Goal: Information Seeking & Learning: Understand process/instructions

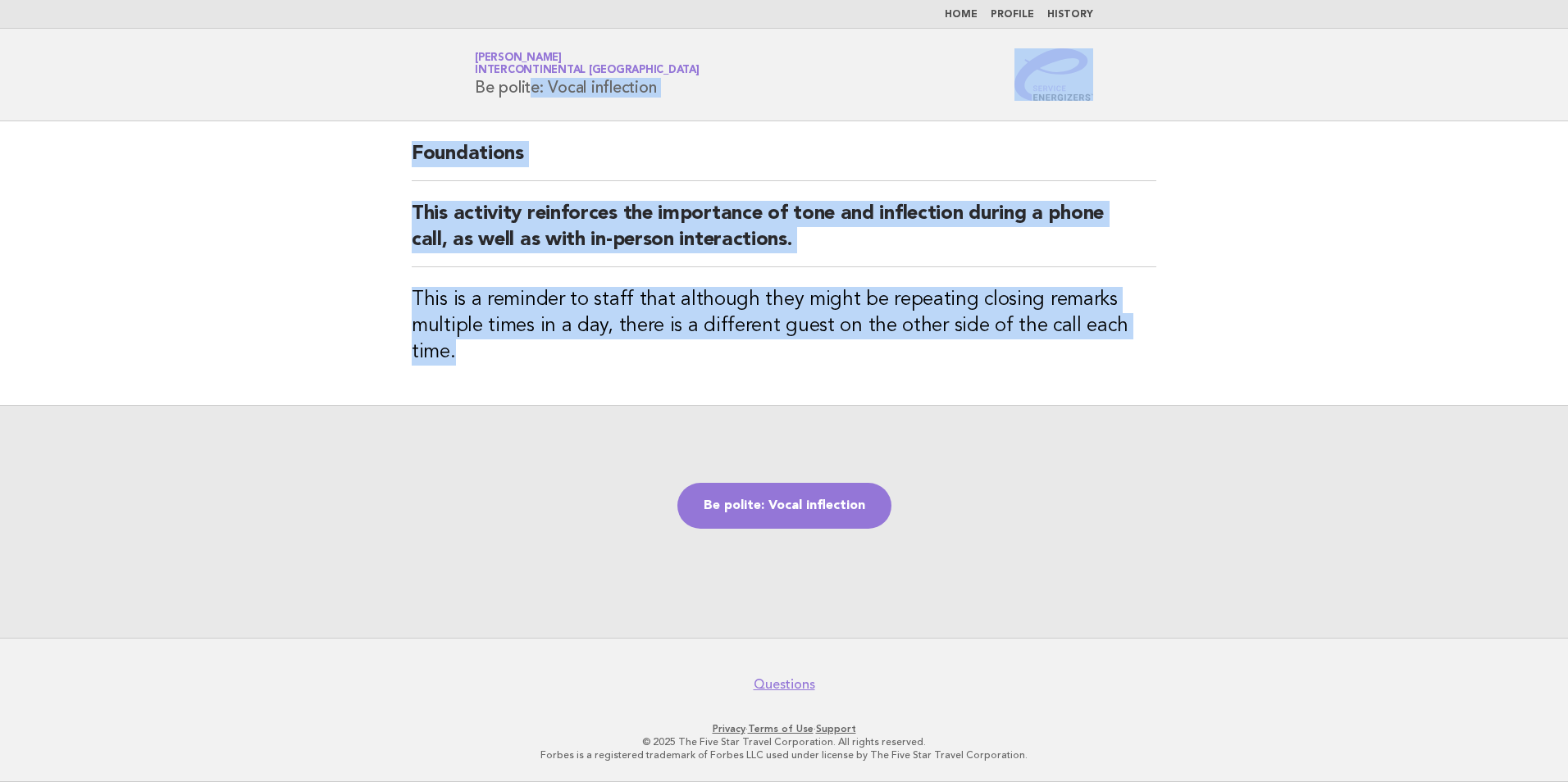
drag, startPoint x: 1176, startPoint y: 330, endPoint x: 426, endPoint y: 106, distance: 782.7
click at [426, 106] on body "Home Profile History Service Energizers [PERSON_NAME] InterContinental [GEOGRAP…" at bounding box center [784, 391] width 1568 height 782
copy body "Be polite: Vocal inflection Foundations This activity reinforces the importance…"
click at [803, 498] on link "Be polite: Vocal inflection" at bounding box center [784, 506] width 214 height 46
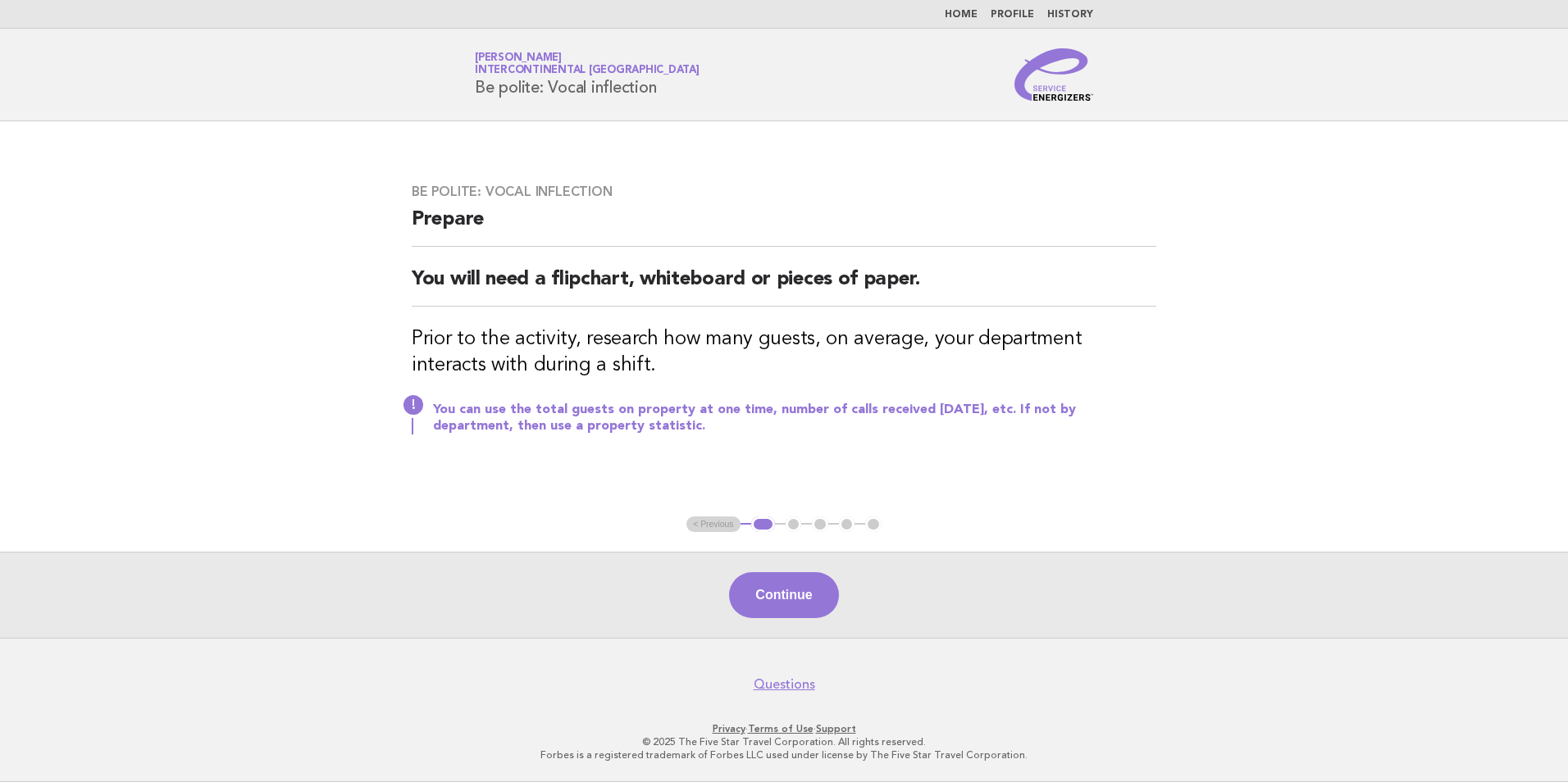
drag, startPoint x: 666, startPoint y: 433, endPoint x: 393, endPoint y: 220, distance: 346.3
click at [393, 220] on div "Be polite: Vocal inflection Prepare You will need a flipchart, whiteboard or pi…" at bounding box center [783, 318] width 784 height 310
copy div "Prepare You will need a flipchart, whiteboard or pieces of paper. Prior to the …"
click at [811, 471] on div "Be polite: Vocal inflection Prepare You will need a flipchart, whiteboard or pi…" at bounding box center [783, 318] width 784 height 310
click at [779, 590] on button "Continue" at bounding box center [783, 595] width 109 height 46
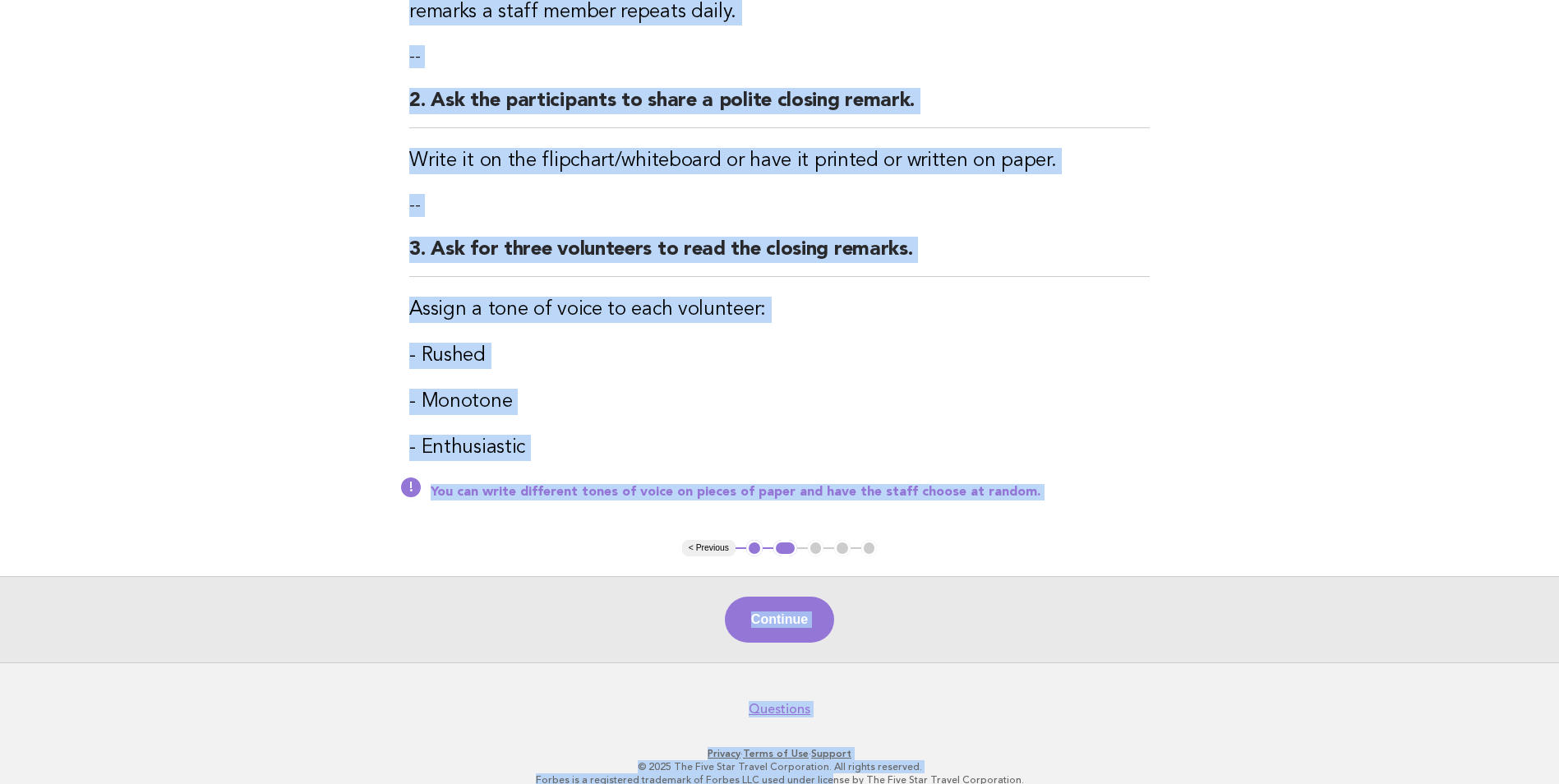
scroll to position [386, 0]
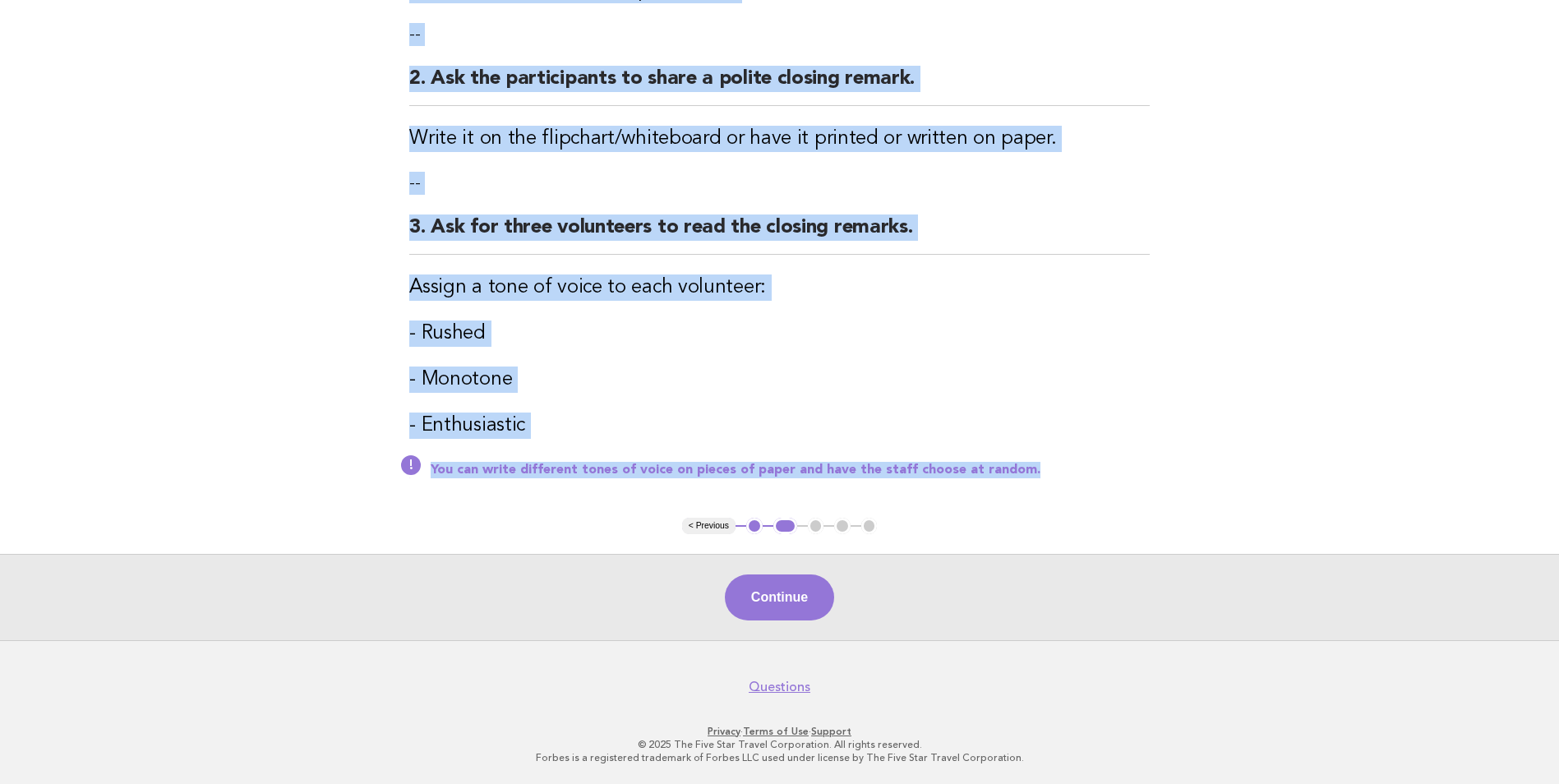
drag, startPoint x: 399, startPoint y: 171, endPoint x: 1044, endPoint y: 469, distance: 710.5
click at [1044, 469] on div "Be polite: Vocal inflection Activity 1. Ask the participants to estimate the nu…" at bounding box center [780, 126] width 780 height 782
copy div "Activity 1. Ask the participants to estimate the number of interactions they ha…"
click at [801, 587] on button "Continue" at bounding box center [780, 598] width 109 height 46
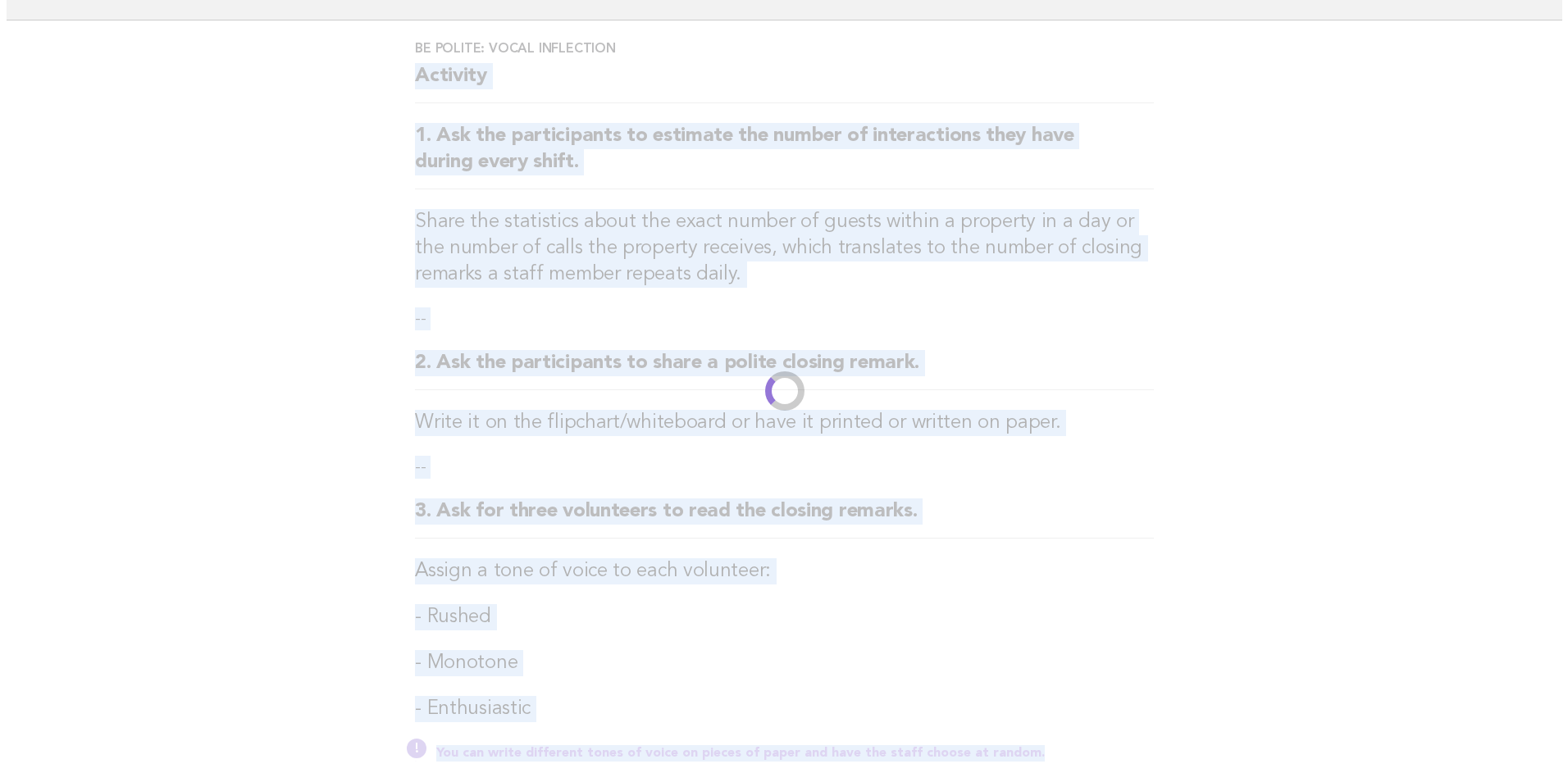
scroll to position [0, 0]
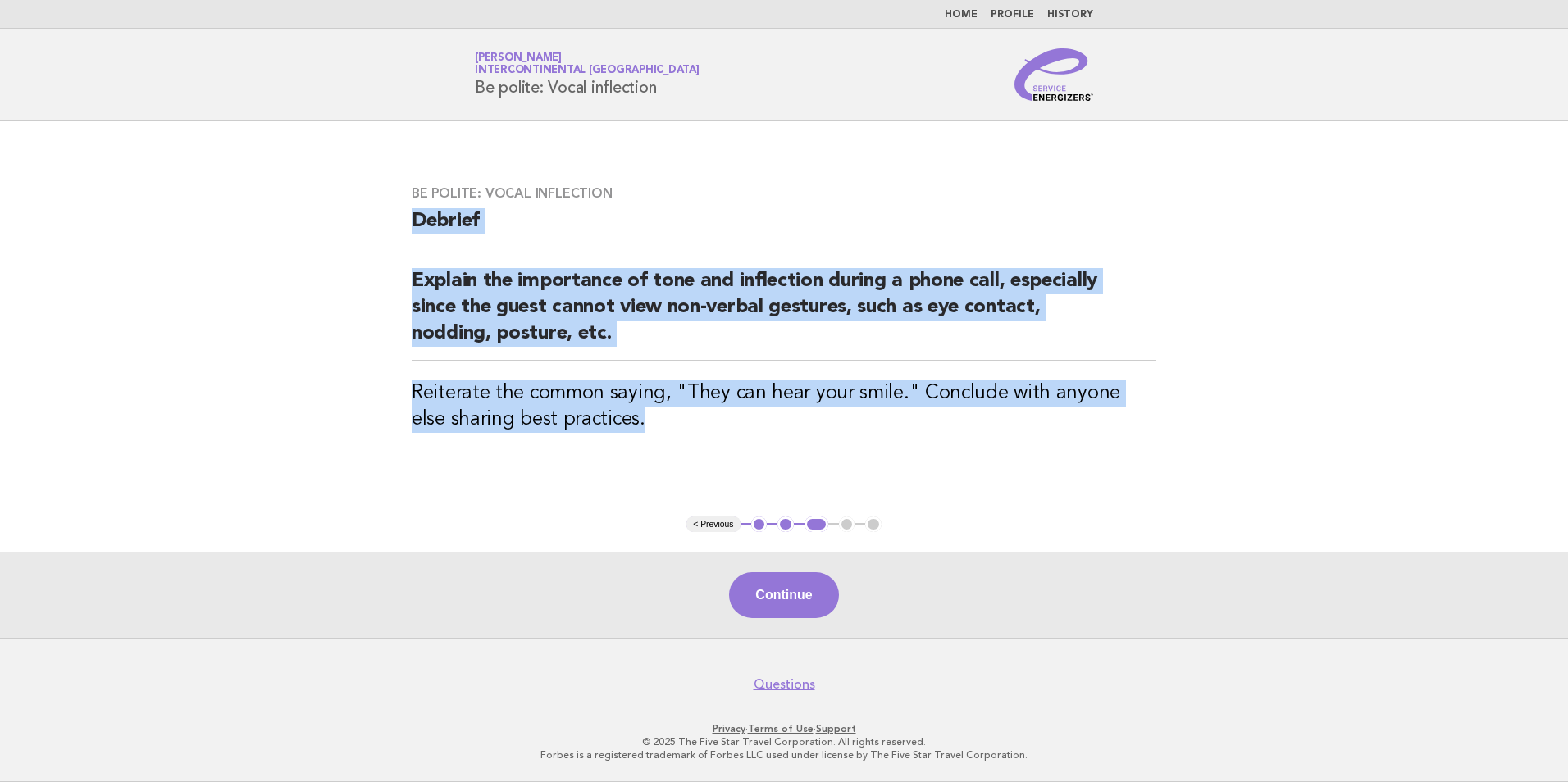
drag, startPoint x: 748, startPoint y: 446, endPoint x: 391, endPoint y: 208, distance: 429.1
click at [391, 208] on main "Be polite: Vocal inflection Debrief Explain the importance of tone and inflecti…" at bounding box center [784, 380] width 1568 height 517
copy div "Debrief Explain the importance of tone and inflection during a phone call, espe…"
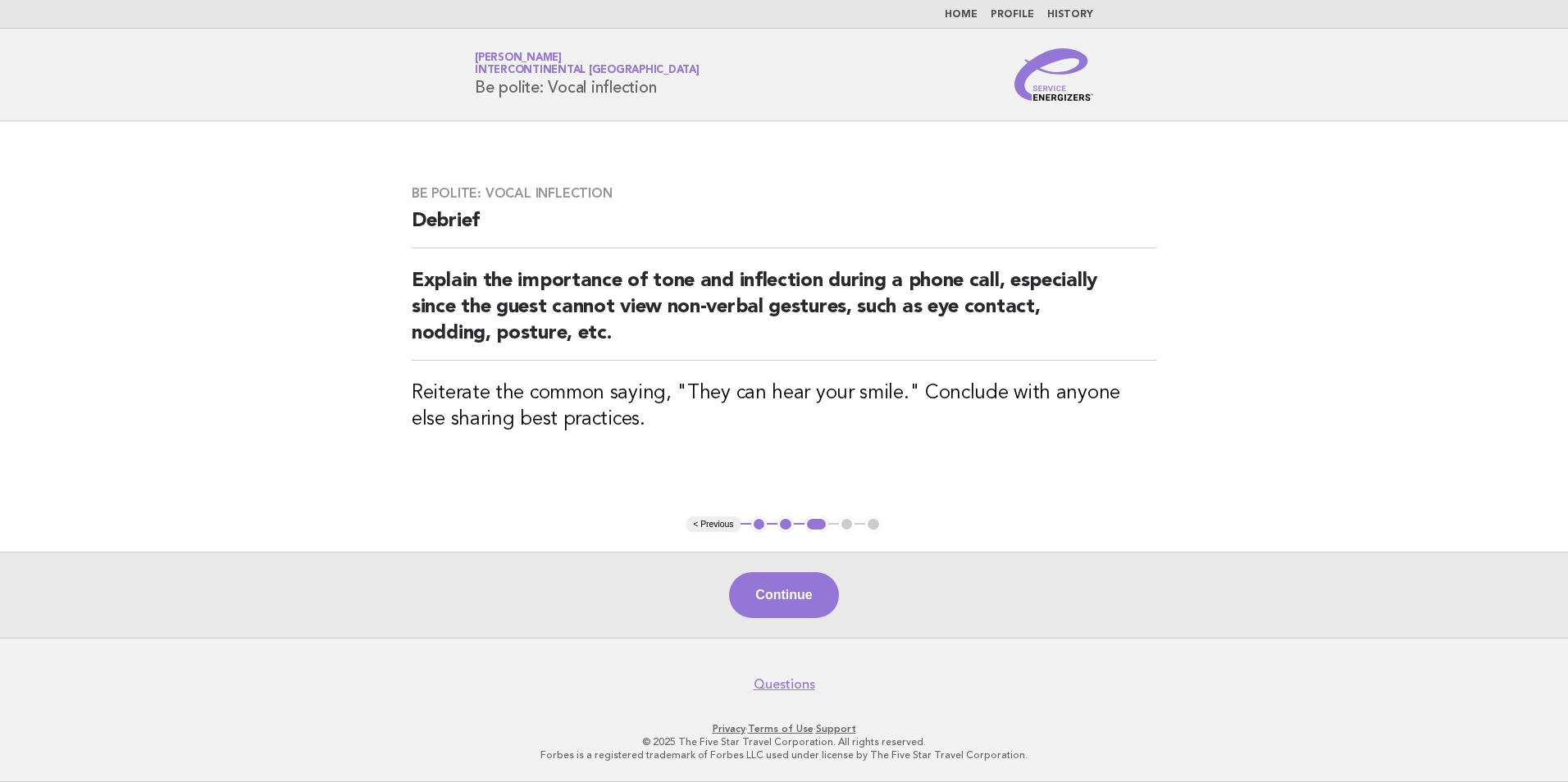
click at [1427, 413] on main "Be polite: Vocal inflection Debrief Explain the importance of tone and inflecti…" at bounding box center [784, 380] width 1568 height 517
click at [784, 593] on button "Continue" at bounding box center [783, 595] width 109 height 46
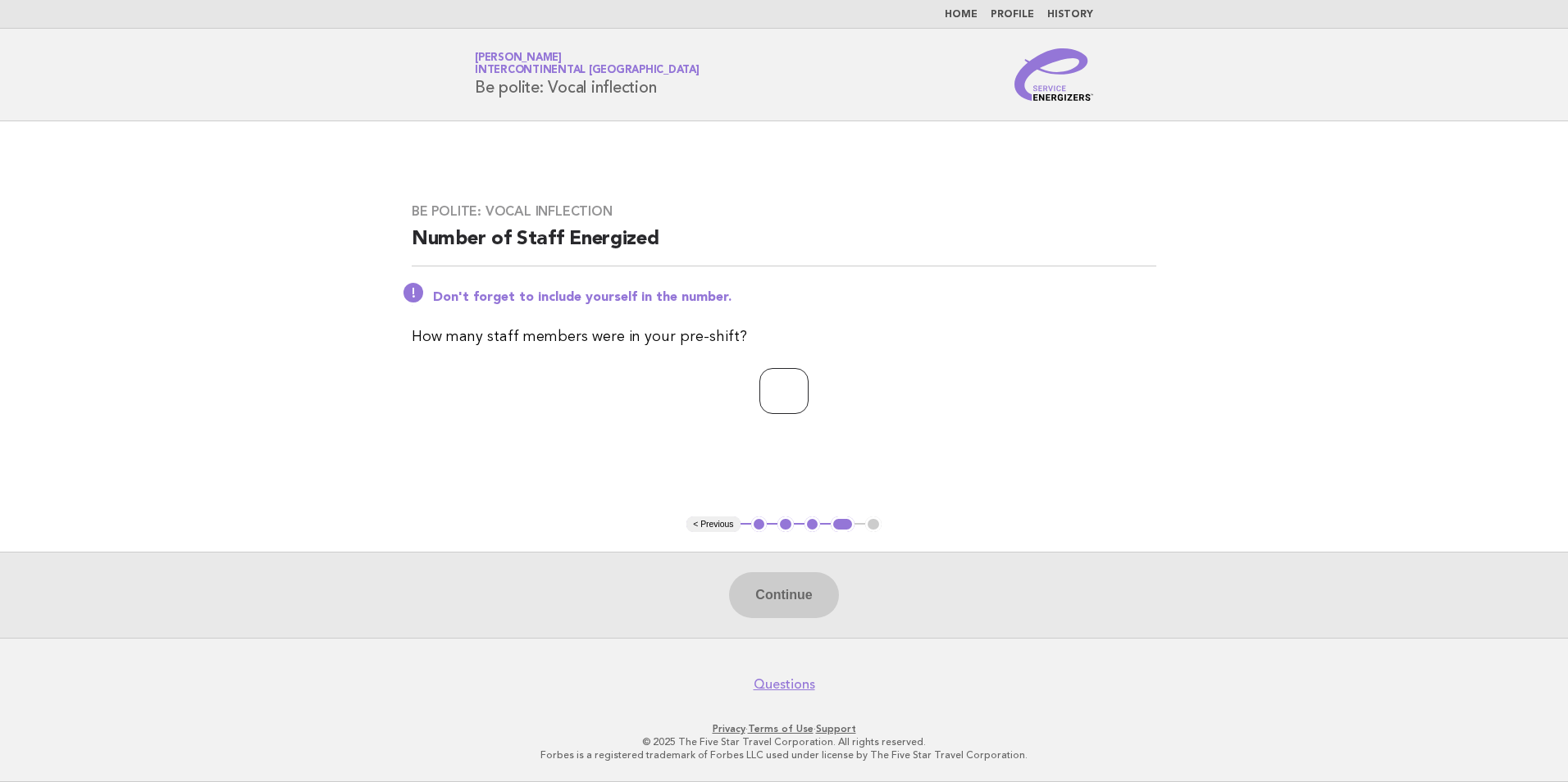
click at [800, 398] on input "number" at bounding box center [784, 391] width 49 height 46
type input "**"
click at [781, 596] on button "Continue" at bounding box center [783, 595] width 109 height 46
